Goal: Check status: Check status

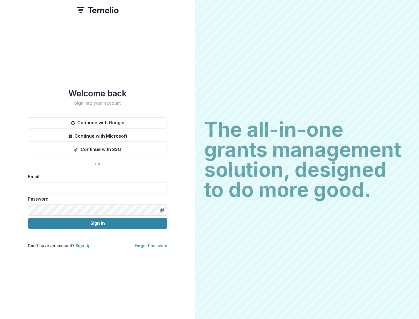
type input "**********"
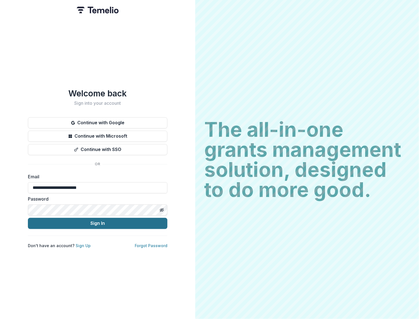
click at [88, 220] on button "Sign In" at bounding box center [97, 223] width 139 height 11
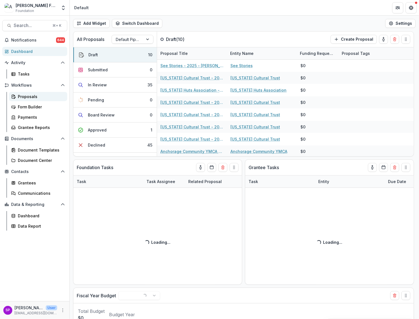
click at [37, 96] on div "Proposals" at bounding box center [40, 97] width 45 height 6
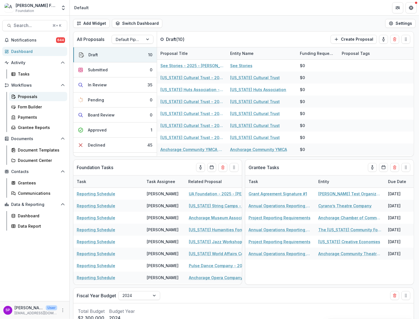
click at [32, 96] on div "Proposals" at bounding box center [40, 97] width 45 height 6
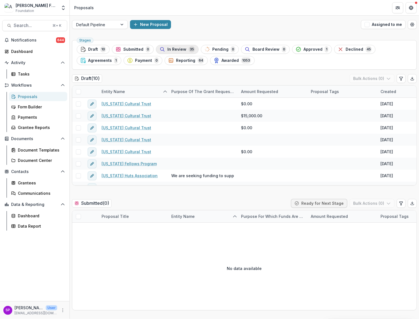
click at [178, 49] on span "In Review" at bounding box center [176, 49] width 19 height 5
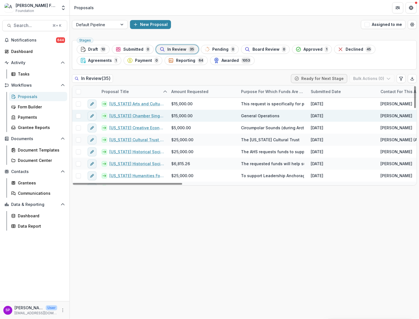
click at [138, 117] on link "[US_STATE] Chamber Singers - 2025 - [PERSON_NAME] Foundation Grant Application" at bounding box center [136, 116] width 55 height 6
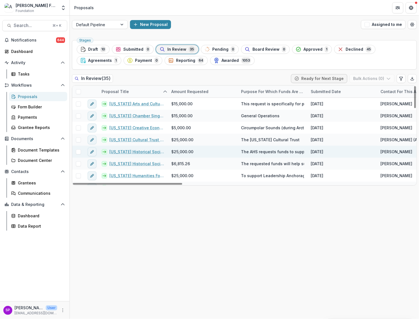
click at [140, 152] on link "[US_STATE] Historical Society - 2025 - [PERSON_NAME] Foundation Grant Applicati…" at bounding box center [136, 152] width 55 height 6
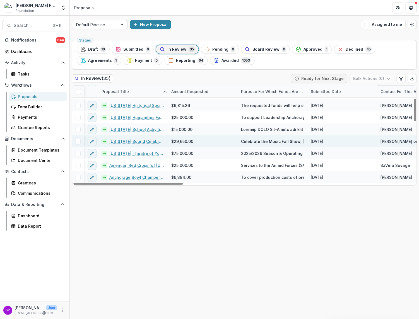
scroll to position [58, 2]
click at [129, 142] on link "[US_STATE] Sound Celebration - 2025 - [PERSON_NAME] Foundation Grant Application" at bounding box center [134, 142] width 55 height 6
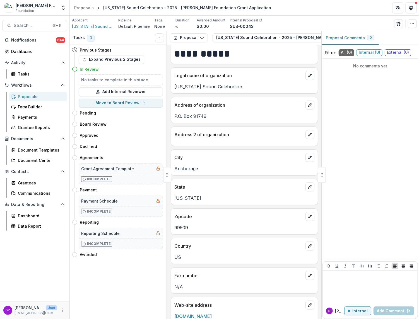
scroll to position [5, 0]
click at [18, 94] on div "Proposals" at bounding box center [40, 97] width 45 height 6
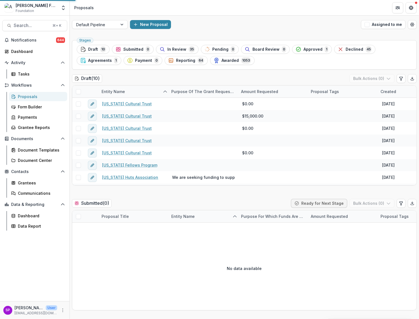
click at [24, 96] on div "Proposals" at bounding box center [40, 97] width 45 height 6
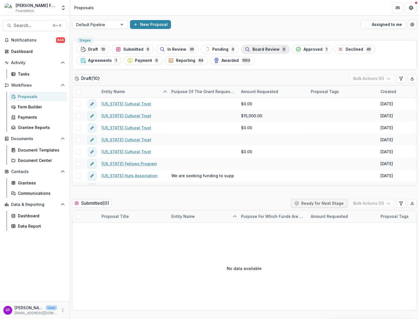
click at [262, 49] on span "Board Review" at bounding box center [265, 49] width 27 height 5
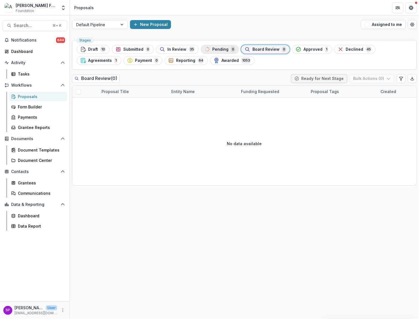
click at [216, 50] on span "Pending" at bounding box center [220, 49] width 16 height 5
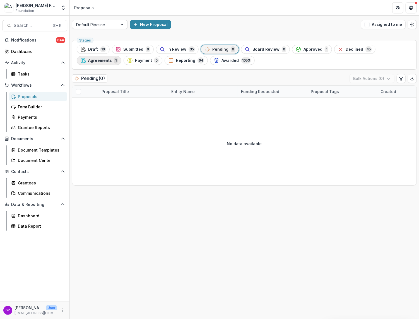
click at [100, 59] on span "Agreements" at bounding box center [100, 60] width 24 height 5
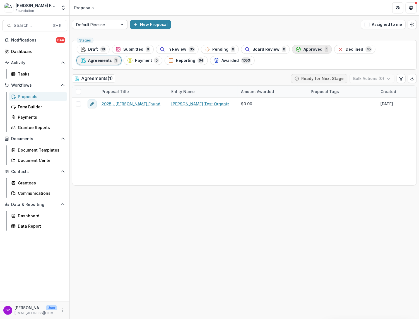
click at [309, 50] on span "Approved" at bounding box center [312, 49] width 19 height 5
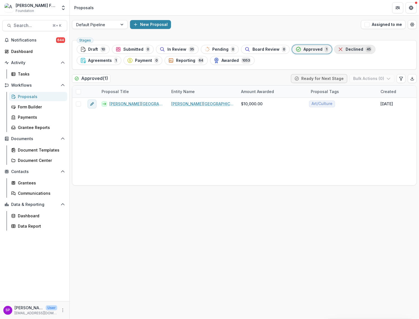
click at [349, 49] on span "Declined" at bounding box center [355, 49] width 18 height 5
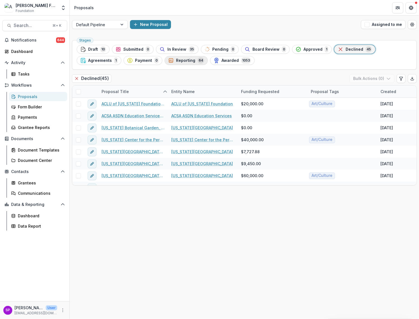
click at [187, 60] on span "Reporting" at bounding box center [185, 60] width 19 height 5
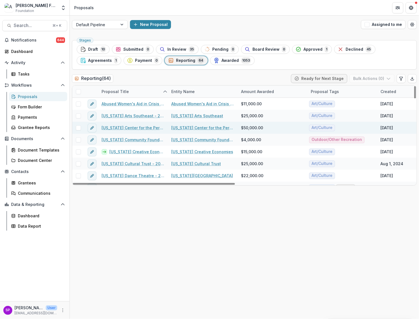
click at [149, 128] on link "[US_STATE] Center for the Performing Arts, Inc. - 2025 - [PERSON_NAME] Foundati…" at bounding box center [133, 128] width 63 height 6
click at [148, 128] on link "[US_STATE] Center for the Performing Arts, Inc. - 2025 - [PERSON_NAME] Foundati…" at bounding box center [133, 128] width 63 height 6
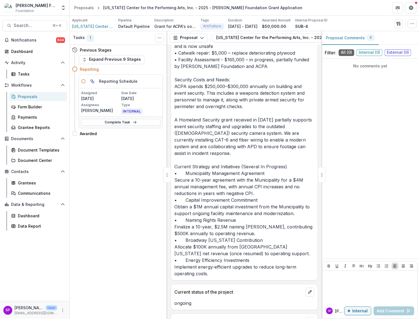
scroll to position [2140, 0]
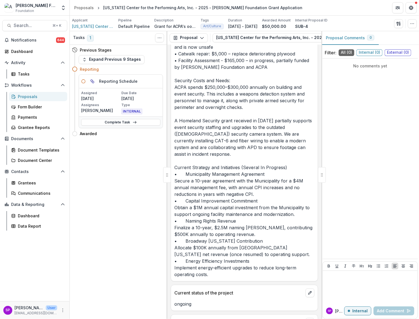
drag, startPoint x: 175, startPoint y: 135, endPoint x: 231, endPoint y: 234, distance: 113.3
click at [231, 234] on p "ACPA, Inc., the nonprofit managing the facility, is facing financial strain due…" at bounding box center [244, 107] width 140 height 341
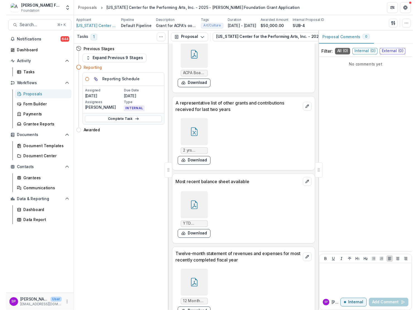
scroll to position [2667, 0]
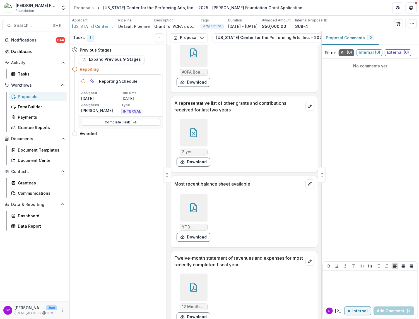
click at [191, 204] on icon at bounding box center [193, 208] width 9 height 9
click at [4, 319] on button "Close" at bounding box center [2, 322] width 4 height 7
click at [192, 283] on icon at bounding box center [193, 287] width 9 height 9
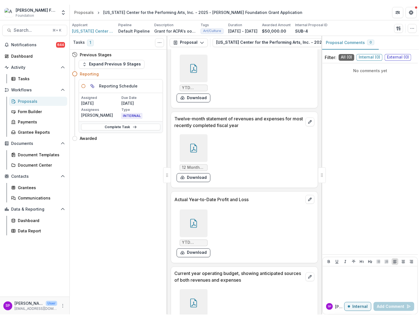
scroll to position [2812, 0]
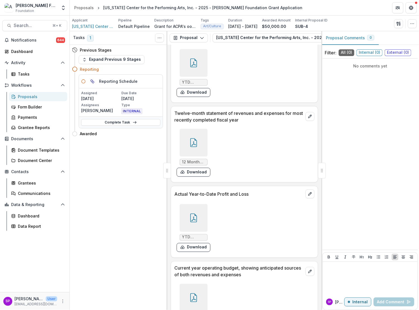
click at [194, 217] on icon at bounding box center [193, 219] width 4 height 5
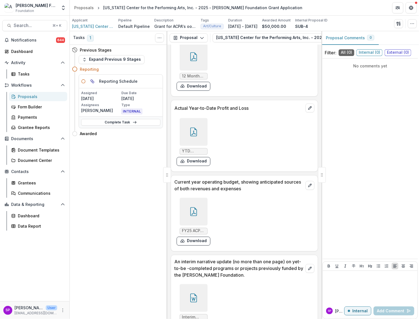
scroll to position [2902, 0]
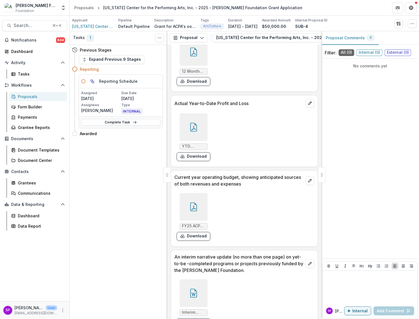
click at [195, 203] on icon at bounding box center [193, 207] width 7 height 9
click at [4, 319] on icon "Close" at bounding box center [2, 323] width 4 height 4
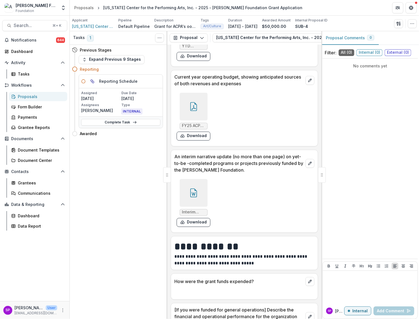
scroll to position [3005, 0]
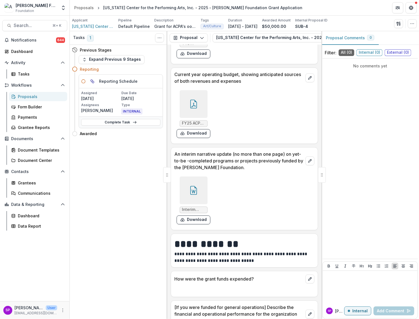
click at [194, 186] on icon at bounding box center [193, 190] width 9 height 9
click at [4, 319] on icon "Close" at bounding box center [2, 323] width 4 height 4
